Goal: Information Seeking & Learning: Find specific fact

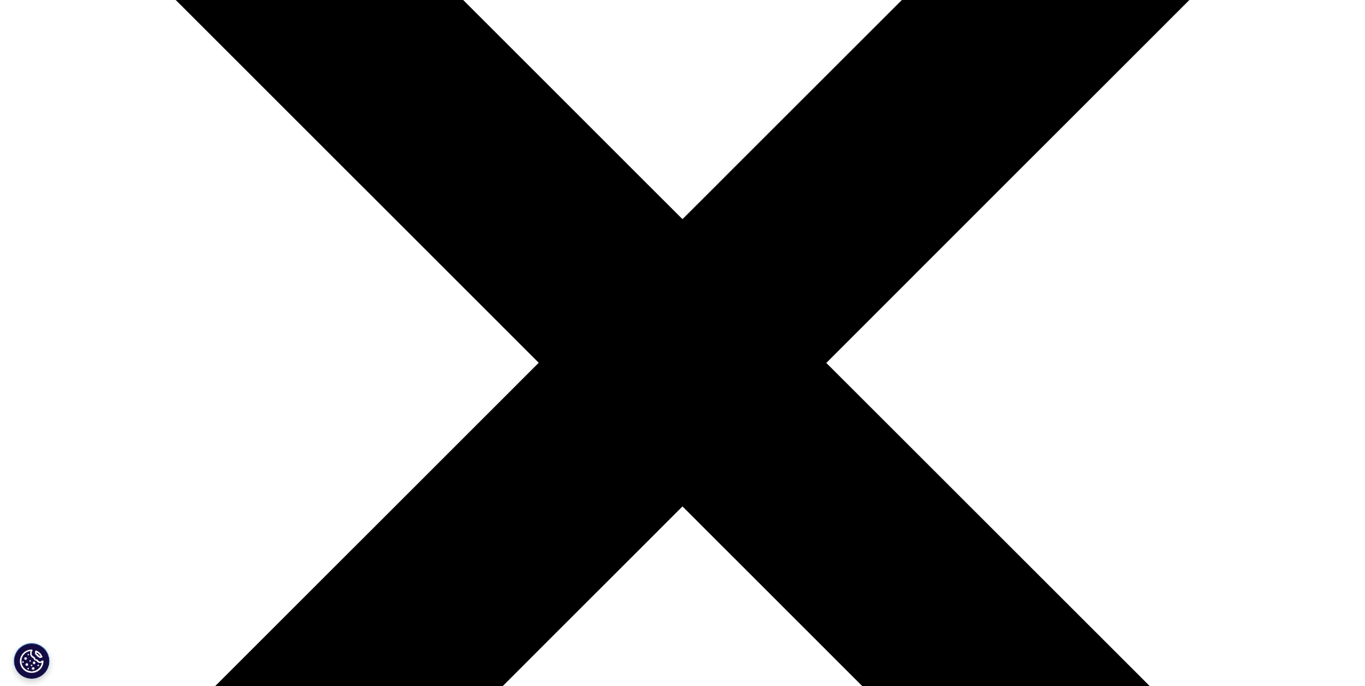
scroll to position [360, 0]
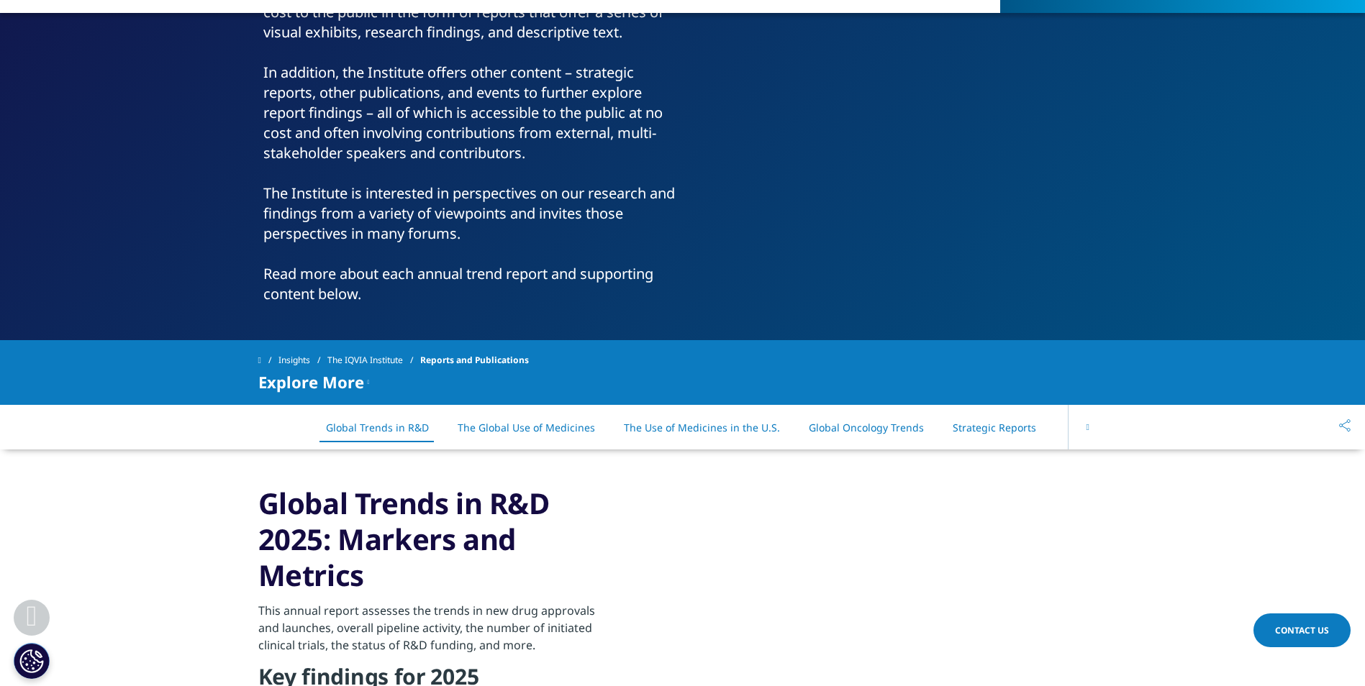
click at [1086, 428] on icon at bounding box center [1087, 427] width 3 height 9
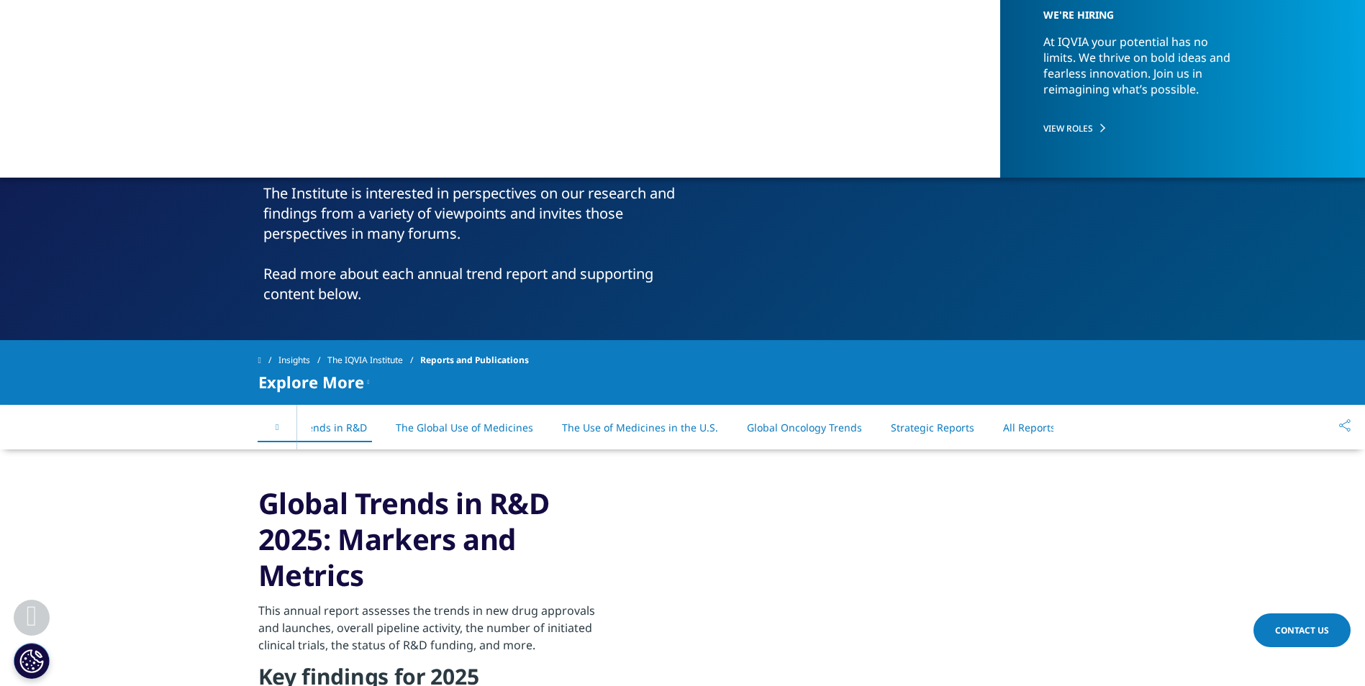
click at [1085, 428] on div "On This Page Global Trends in R&D The Global Use of Medicines The Use of Medici…" at bounding box center [682, 427] width 849 height 45
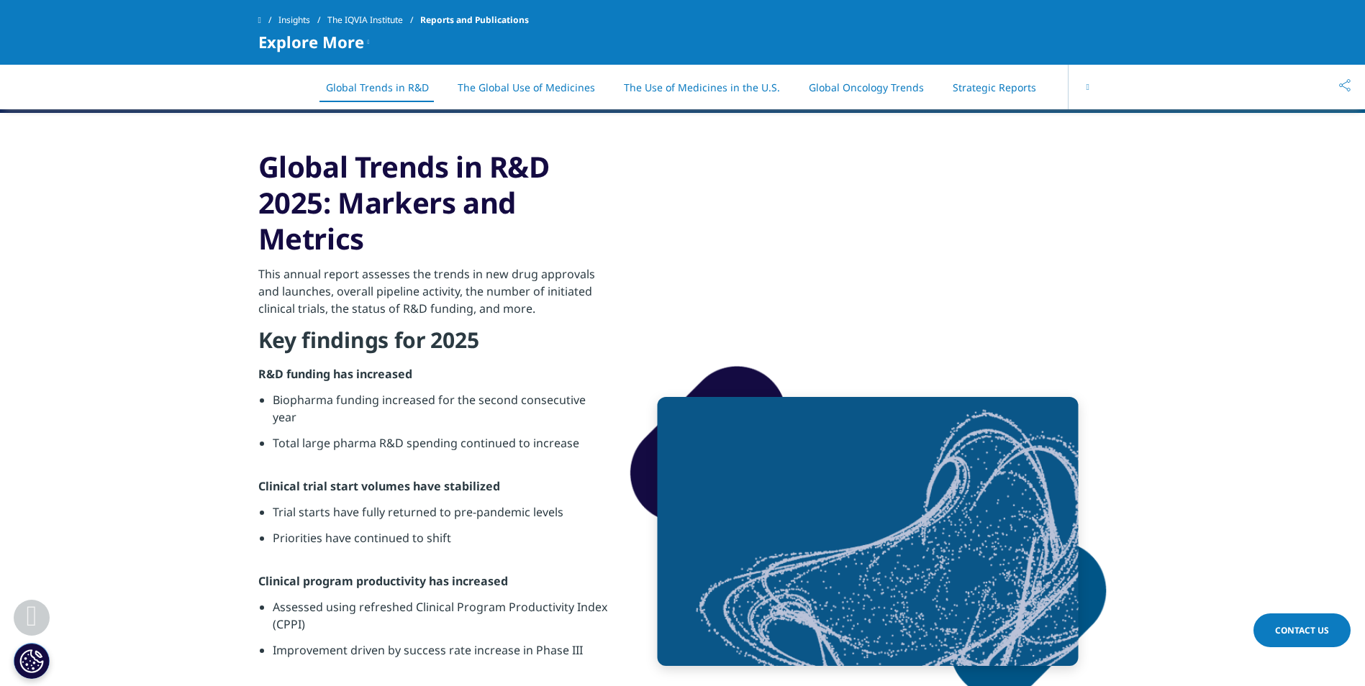
scroll to position [575, 0]
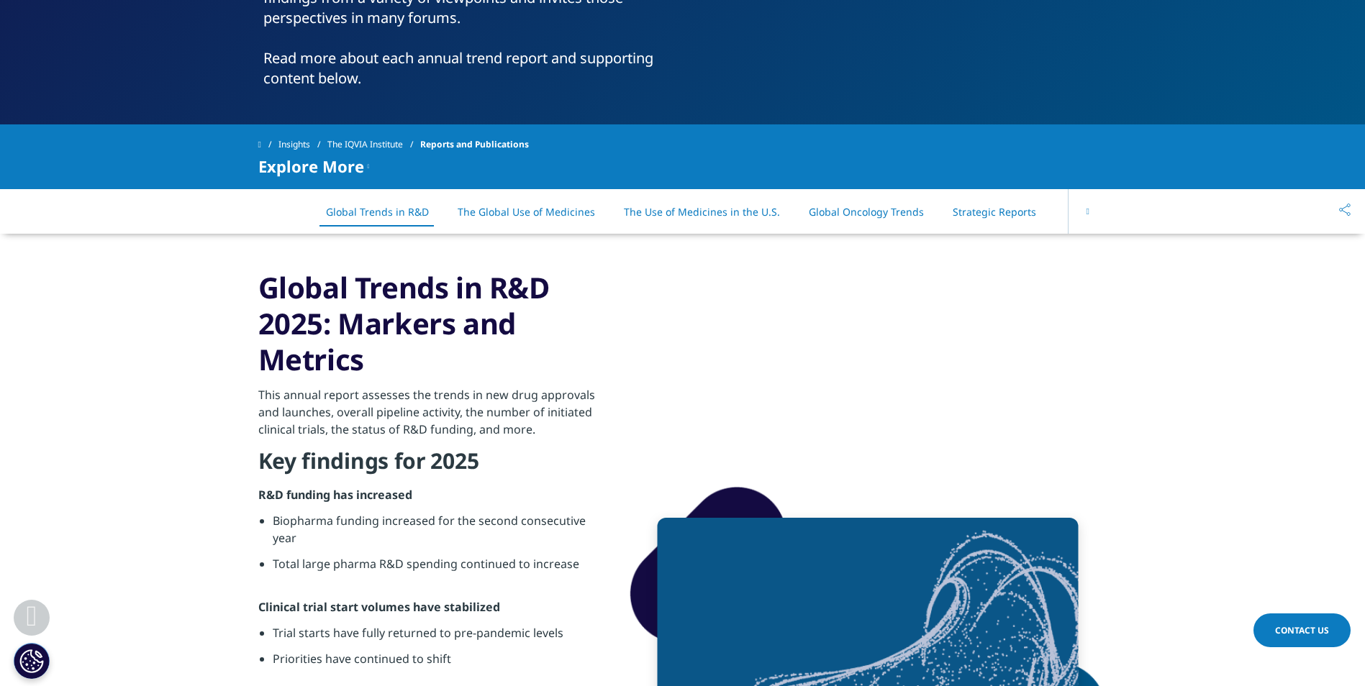
click at [1089, 210] on icon at bounding box center [1087, 211] width 3 height 9
click at [1005, 212] on link "All Reports" at bounding box center [1029, 212] width 53 height 14
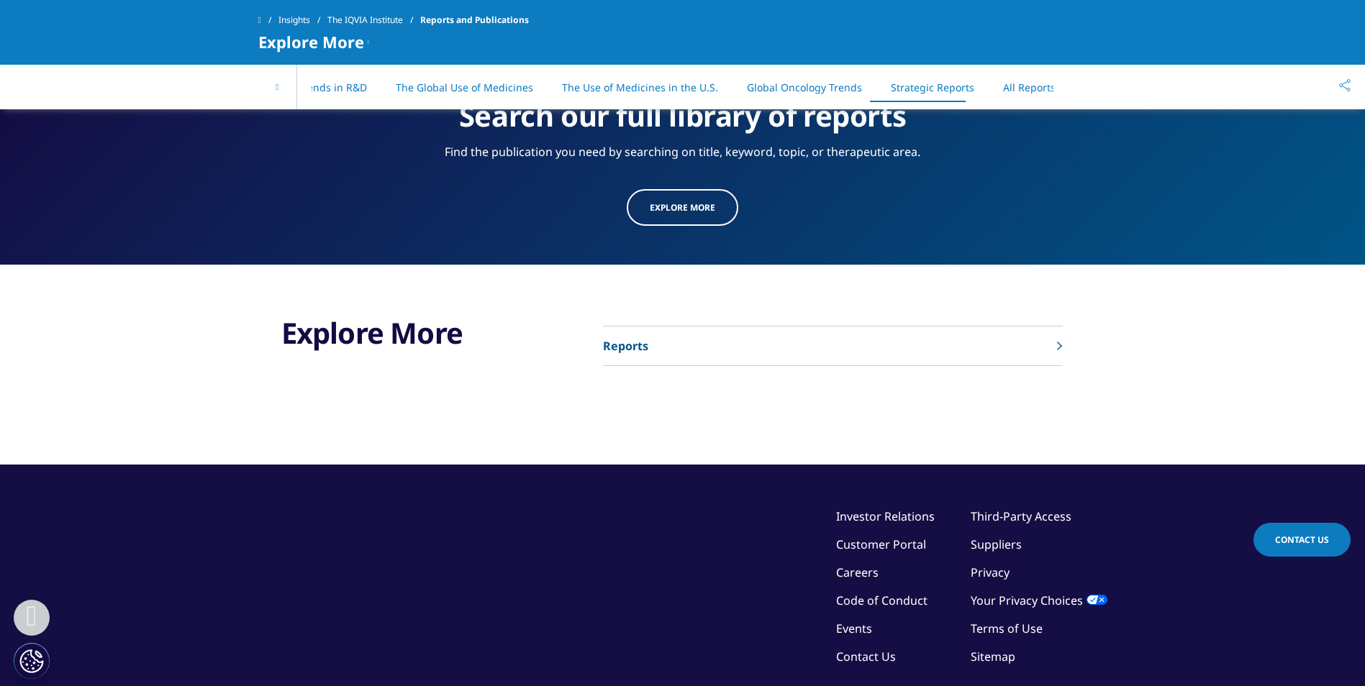
scroll to position [7322, 0]
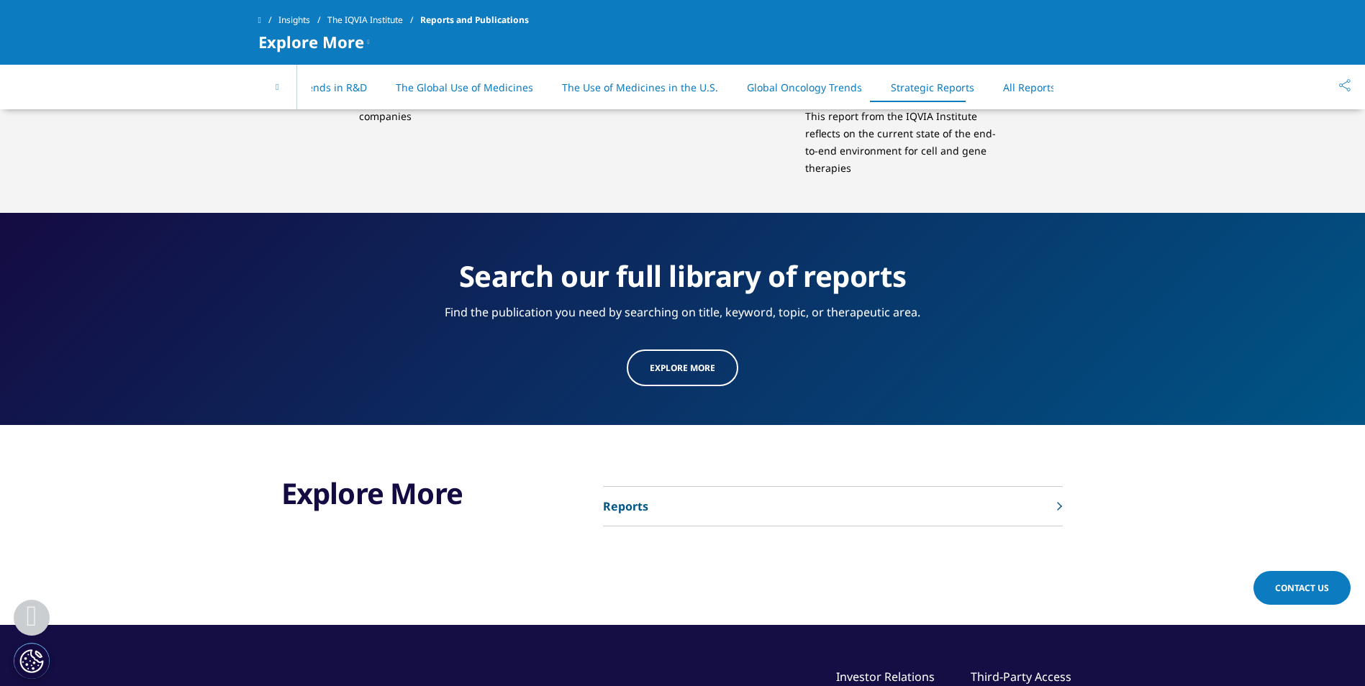
click at [789, 496] on link "Reports" at bounding box center [833, 507] width 460 height 40
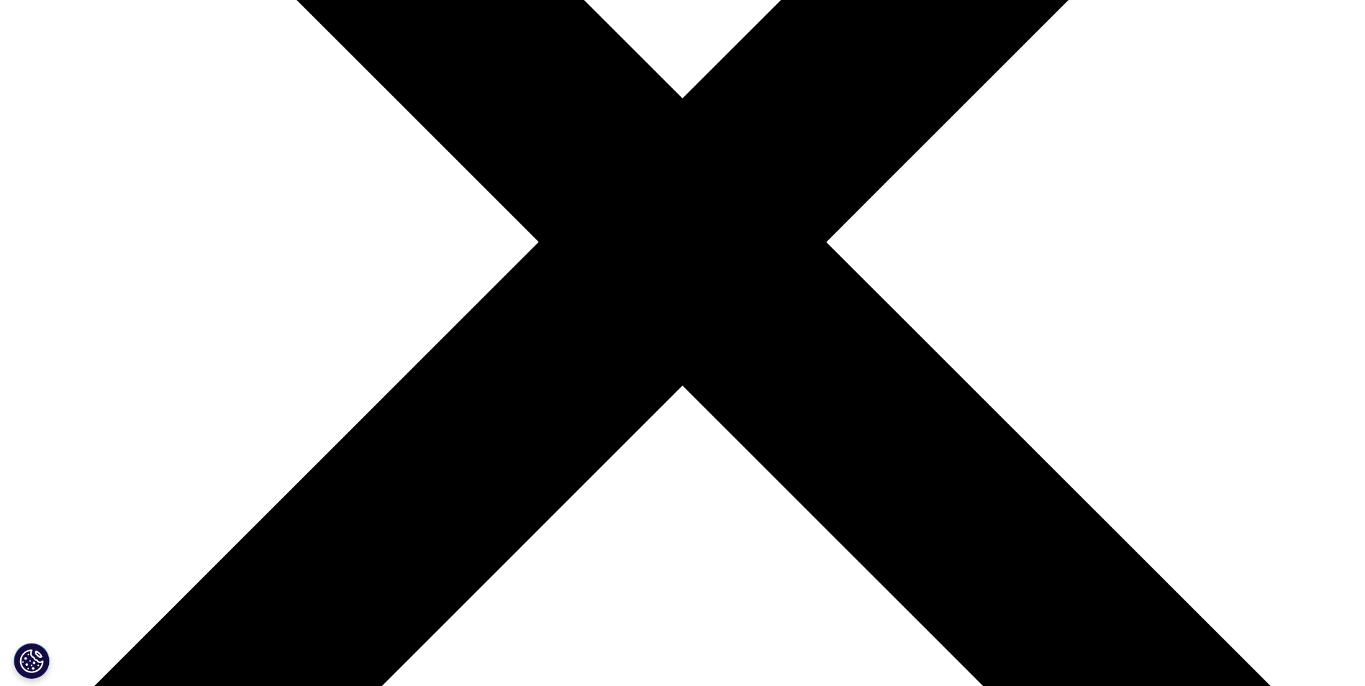
scroll to position [504, 0]
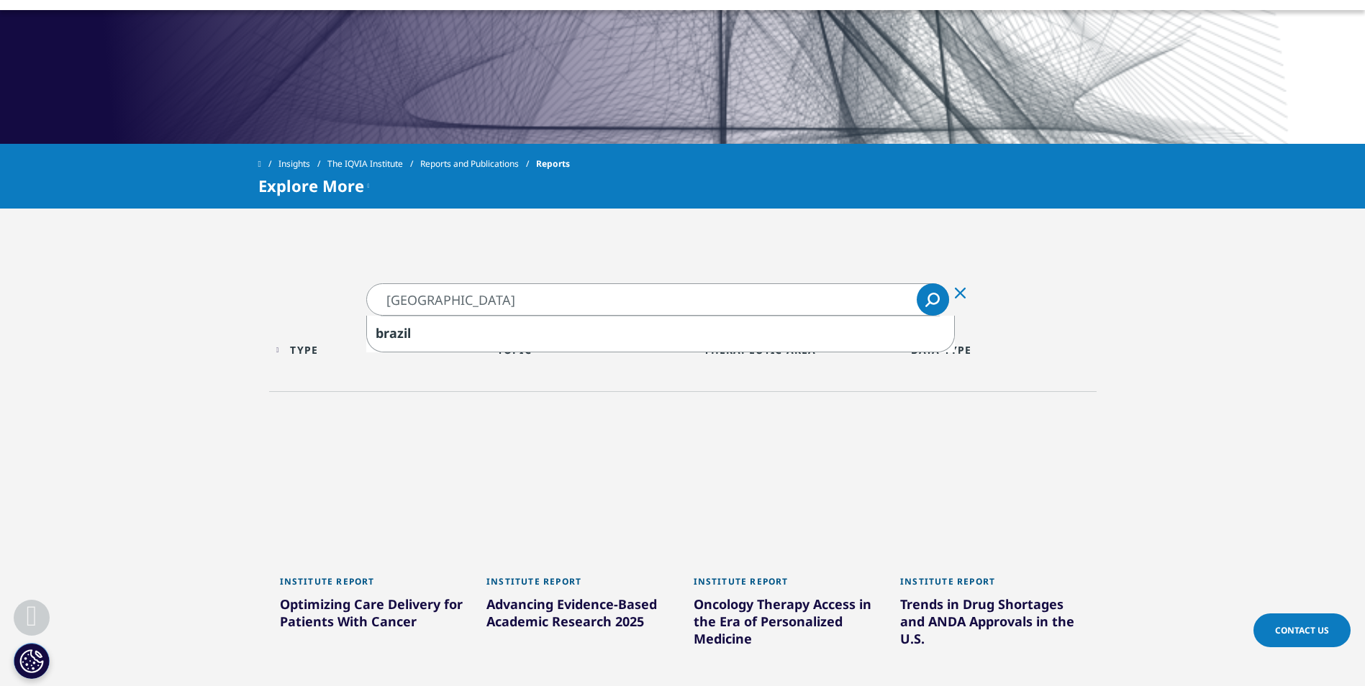
type input "brazil"
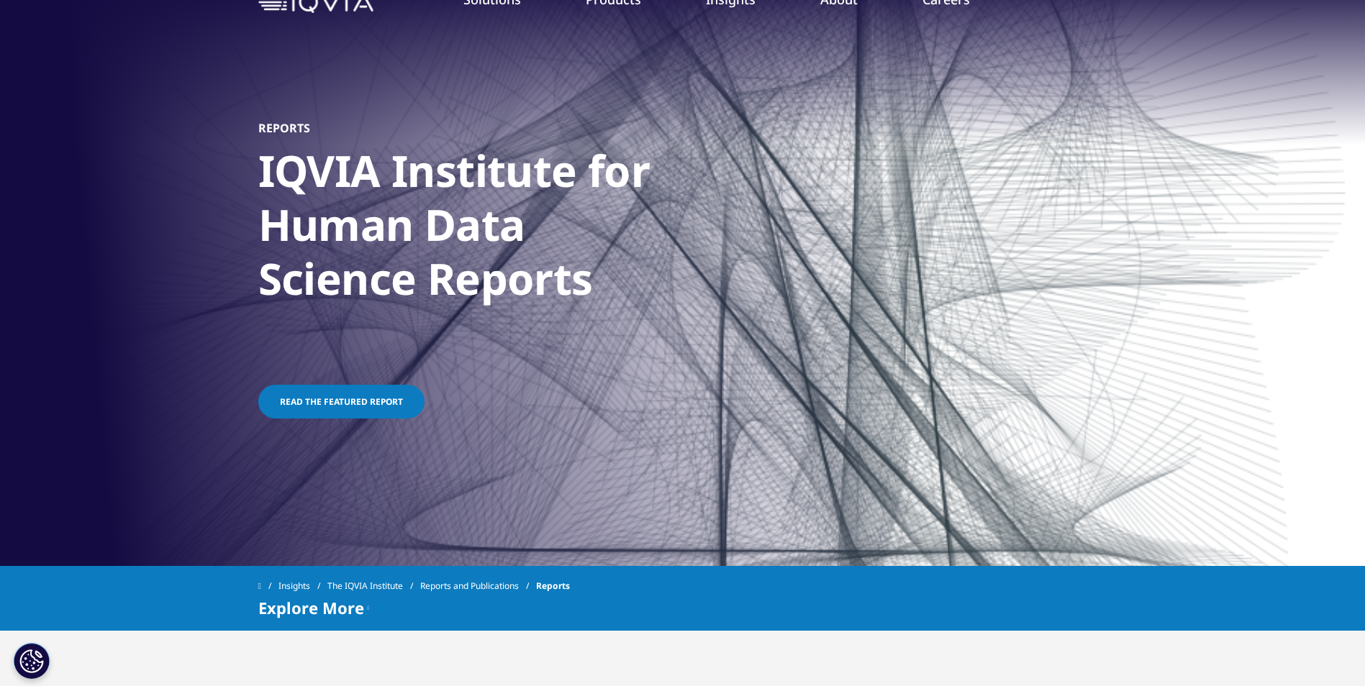
scroll to position [72, 0]
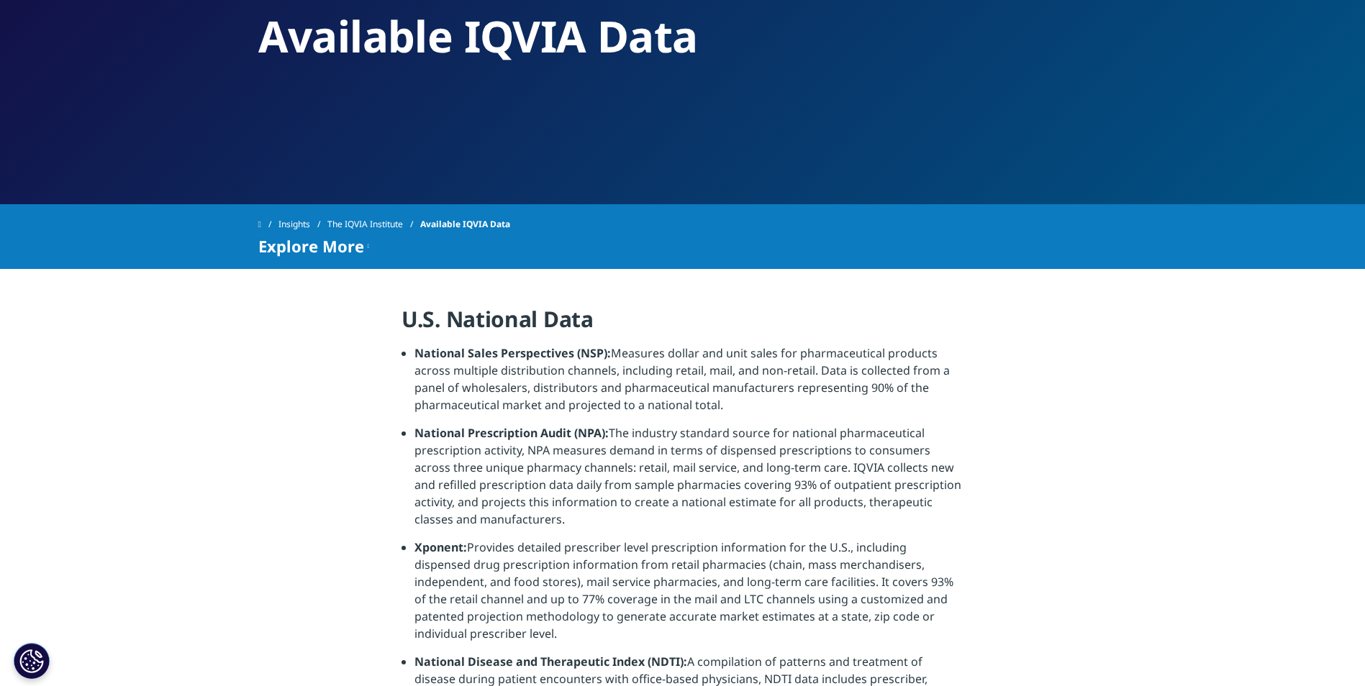
scroll to position [144, 0]
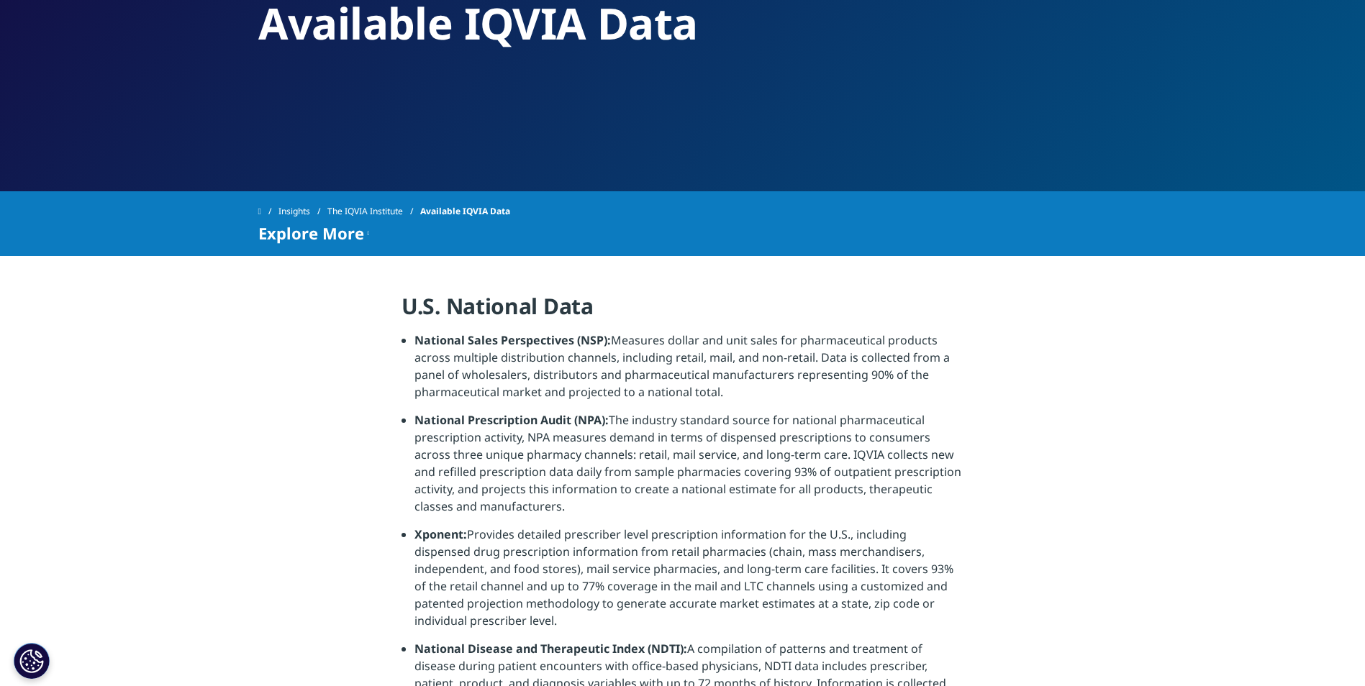
click at [376, 230] on div "Explore More IMS HEALTH® Market Research and Reports Repository" at bounding box center [682, 232] width 849 height 17
click at [370, 232] on icon at bounding box center [369, 232] width 2 height 17
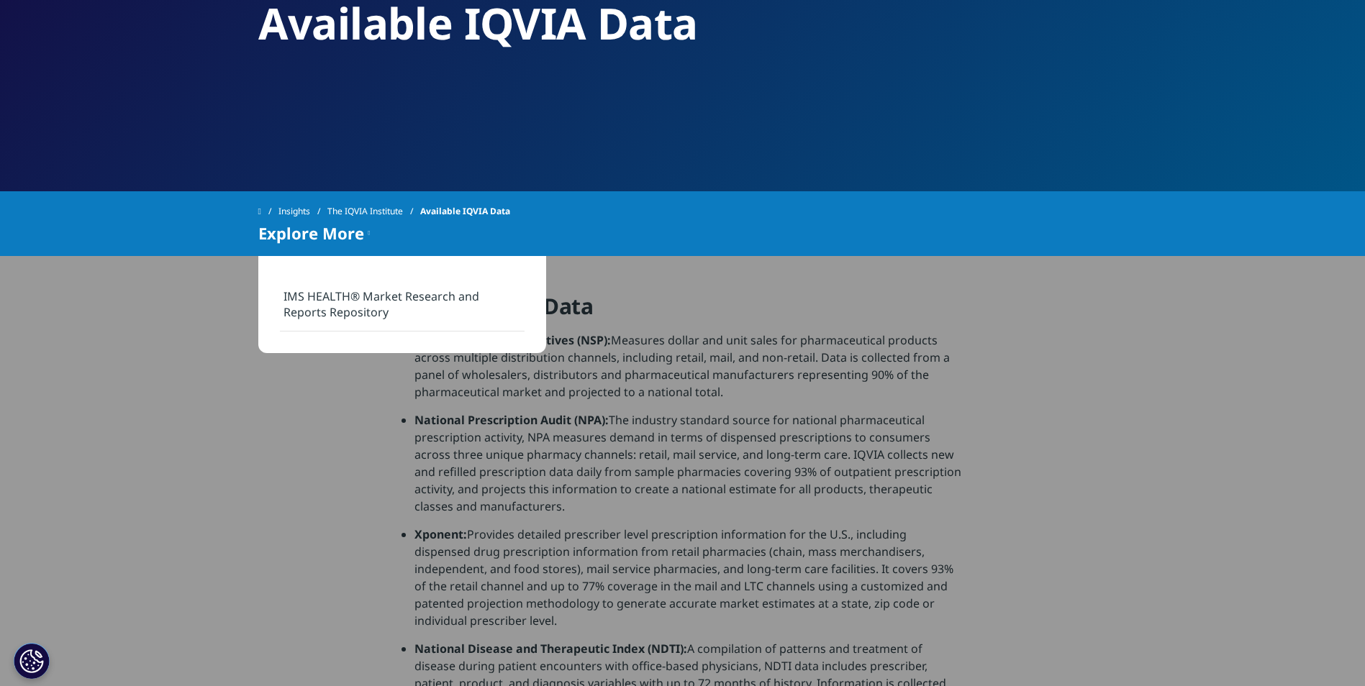
click at [637, 475] on li "National Prescription Audit (NPA): The industry standard source for national ph…" at bounding box center [688, 468] width 549 height 114
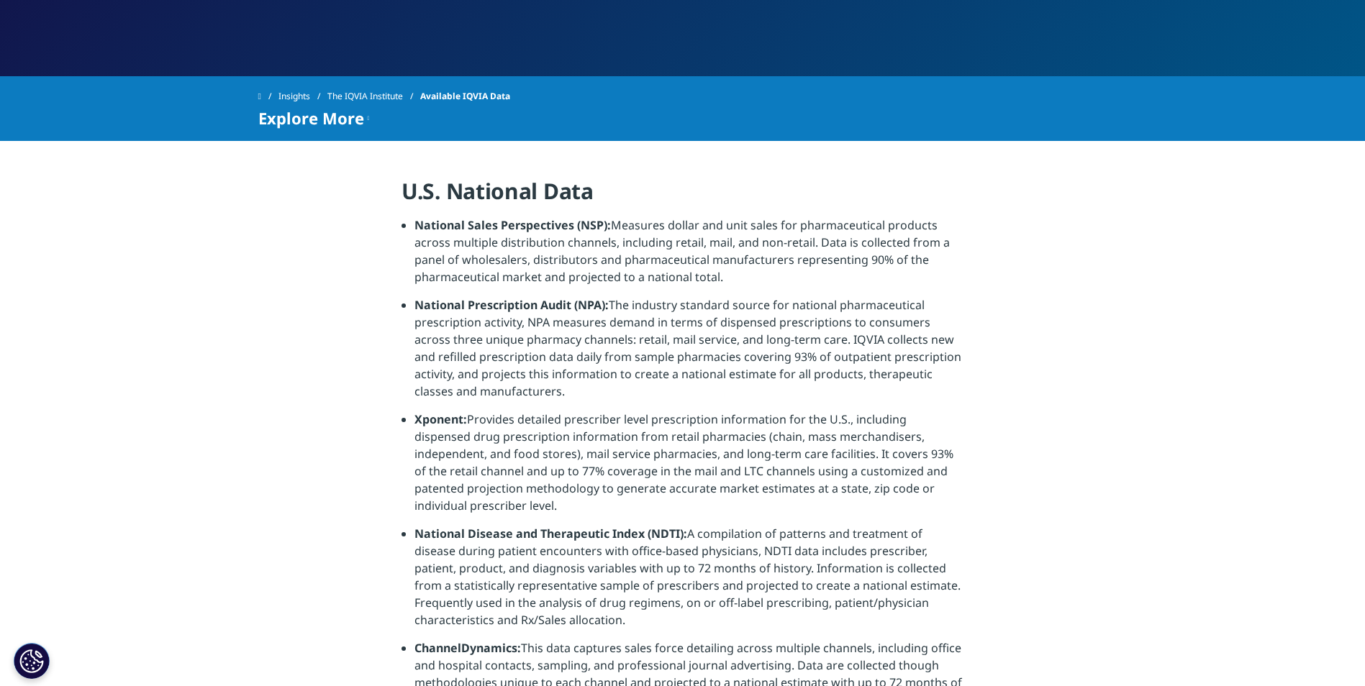
scroll to position [0, 0]
